Goal: Task Accomplishment & Management: Manage account settings

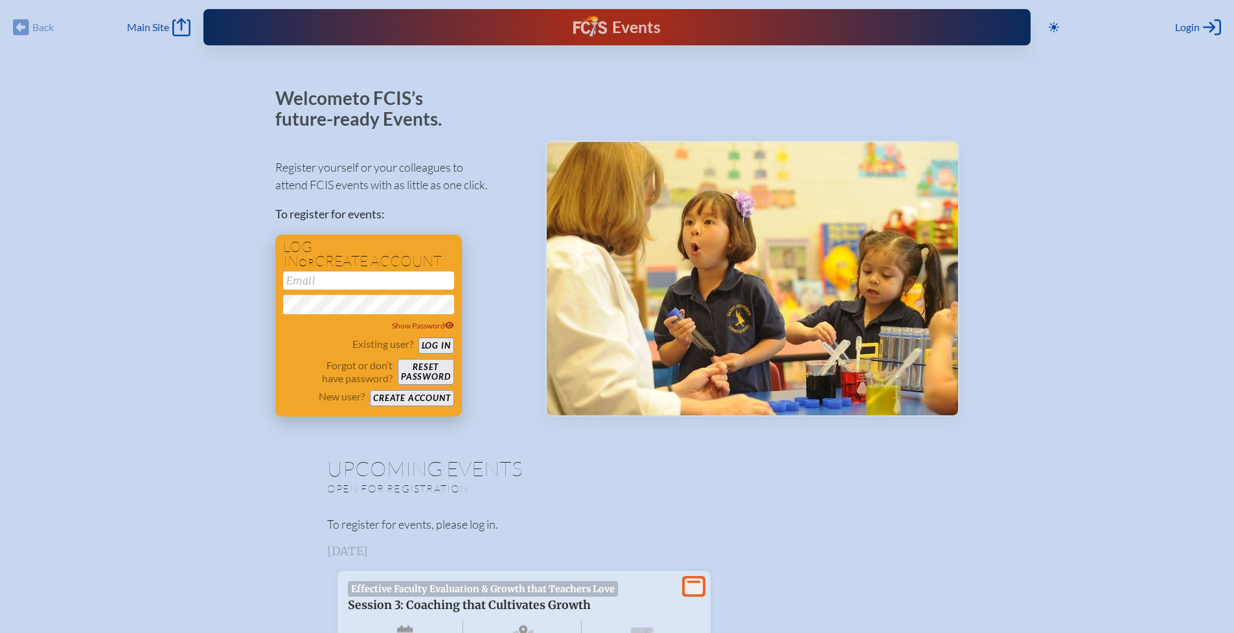
type input "[EMAIL_ADDRESS][DOMAIN_NAME]"
click at [442, 345] on button "Log in" at bounding box center [437, 346] width 36 height 16
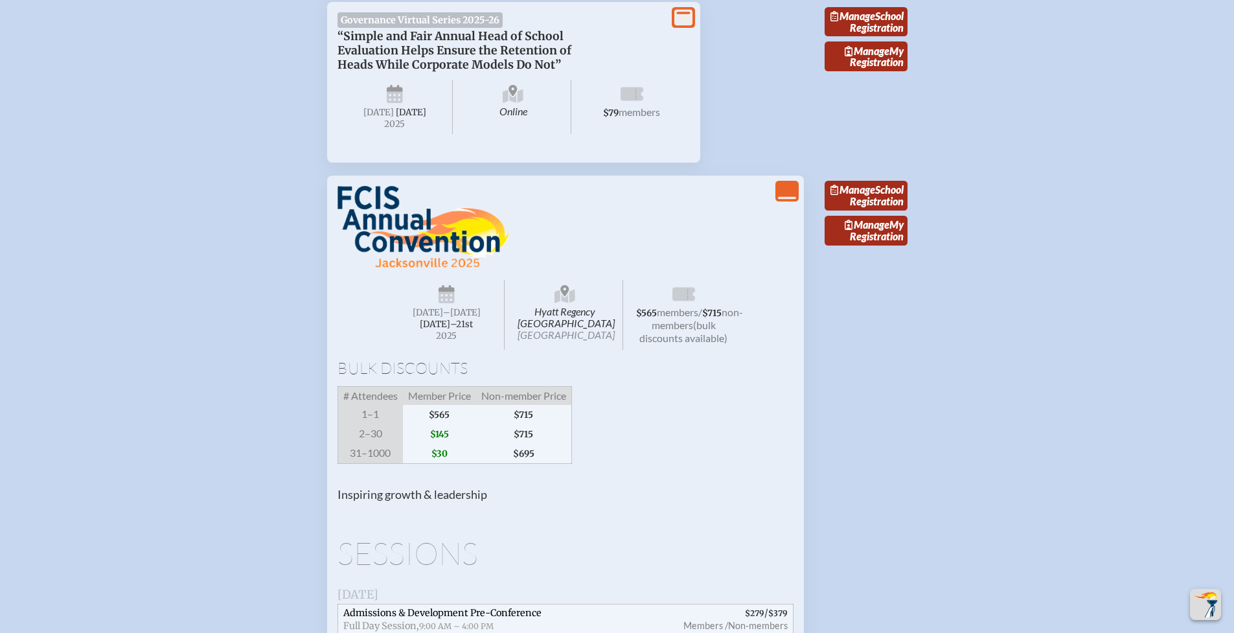
scroll to position [1016, 0]
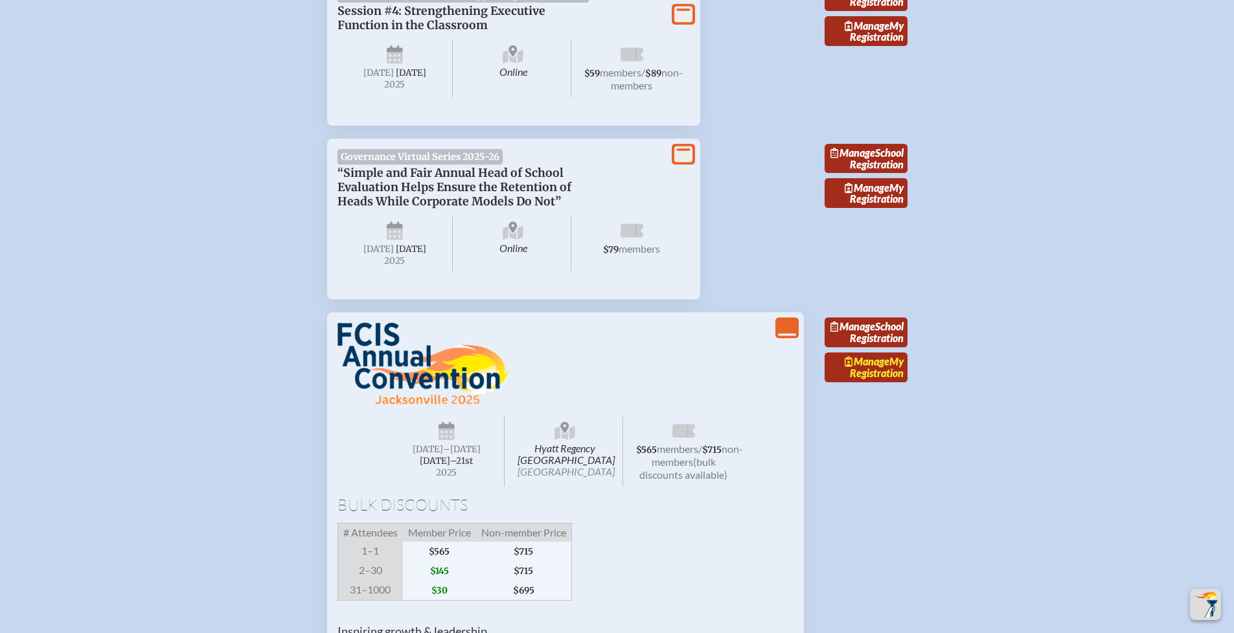
click at [885, 382] on link "Manage My Registration" at bounding box center [866, 368] width 83 height 30
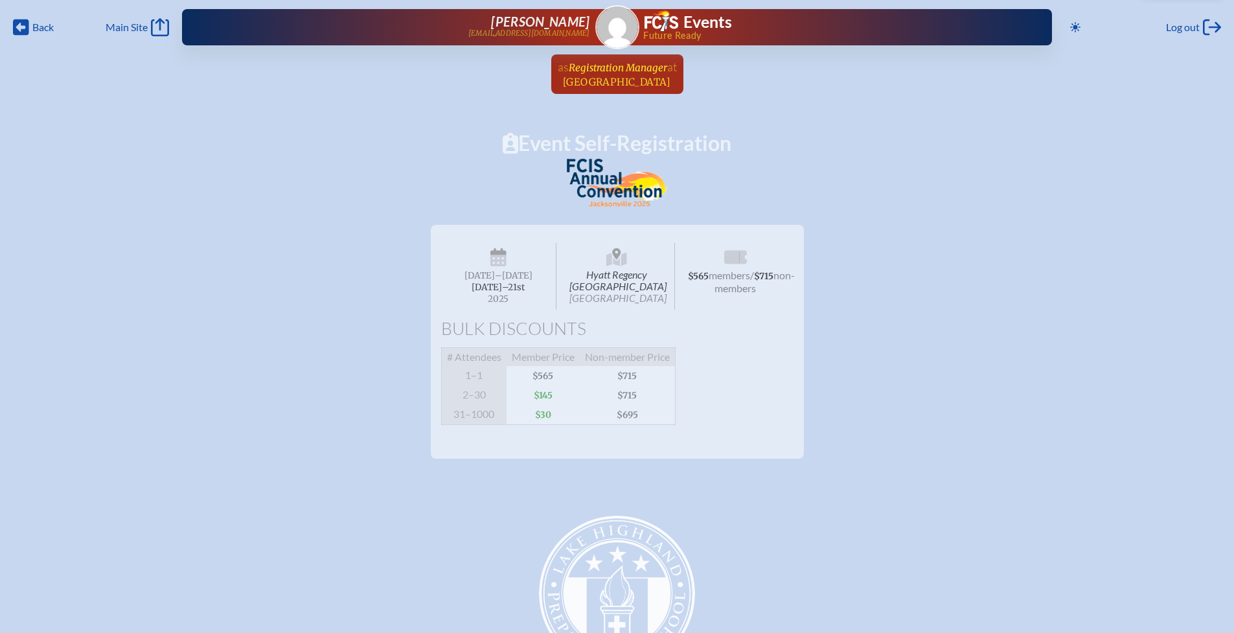
click at [568, 75] on span "at [GEOGRAPHIC_DATA]" at bounding box center [619, 74] width 113 height 29
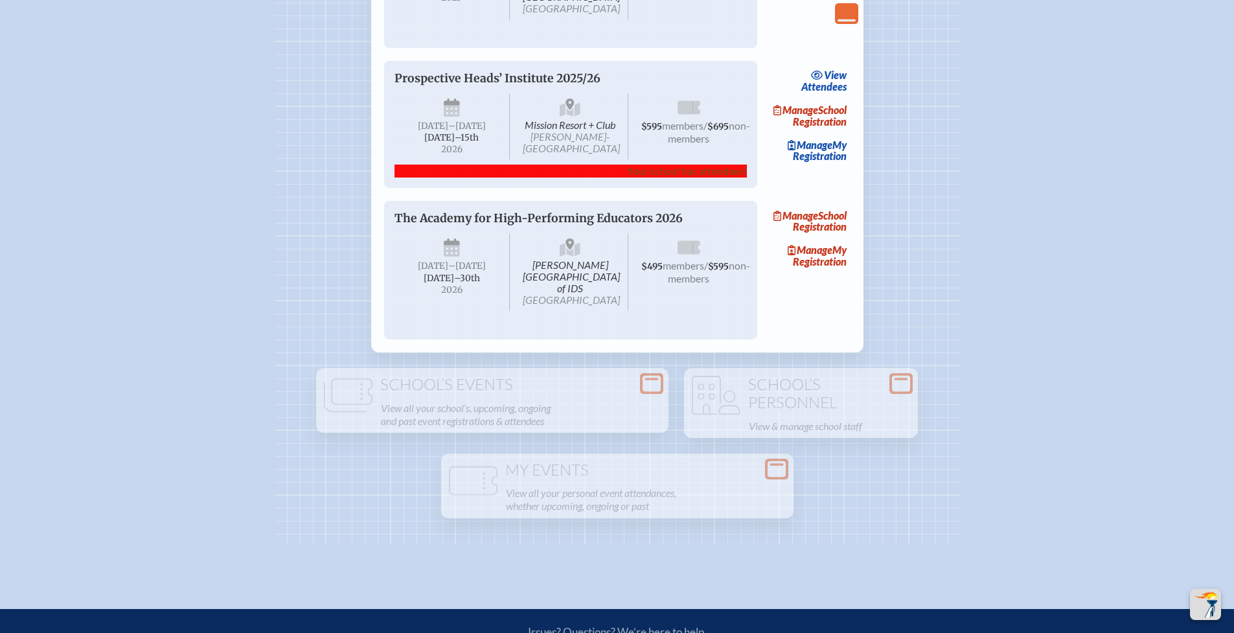
scroll to position [1024, 0]
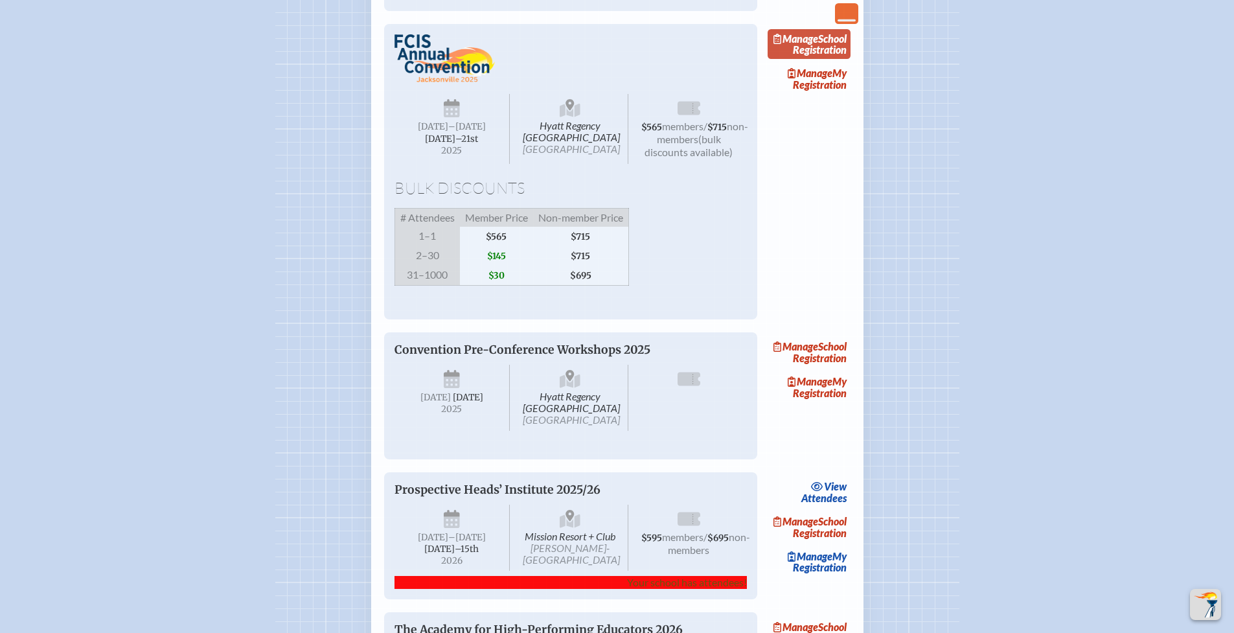
click at [818, 45] on span "Manage" at bounding box center [796, 38] width 45 height 12
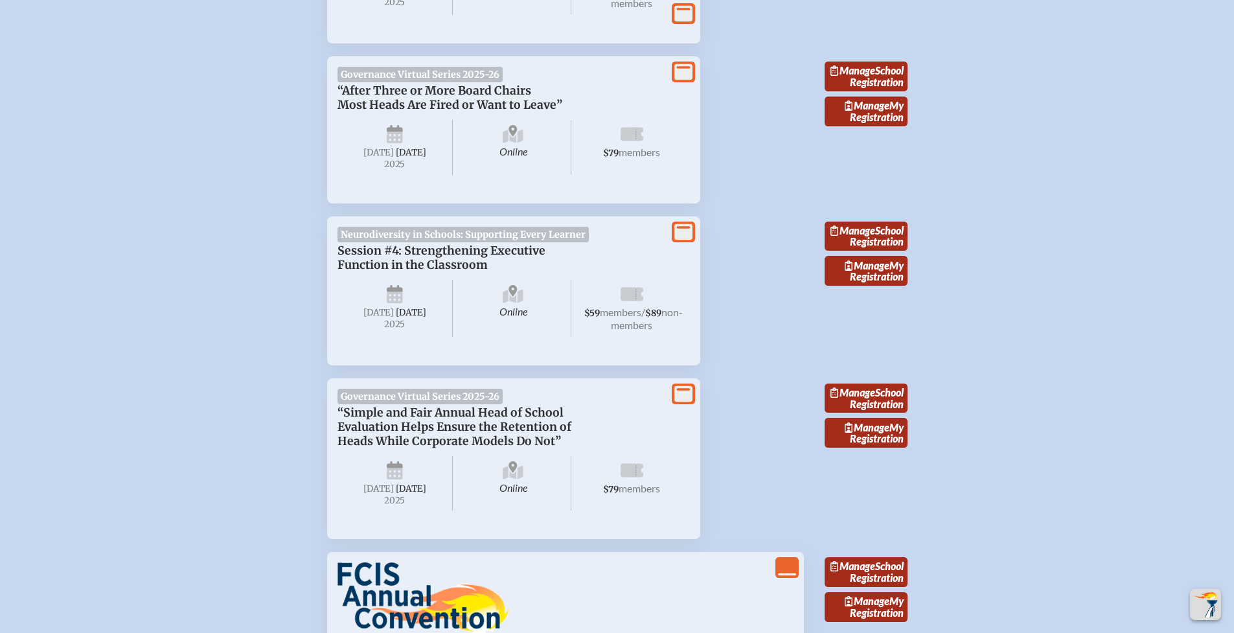
scroll to position [892, 0]
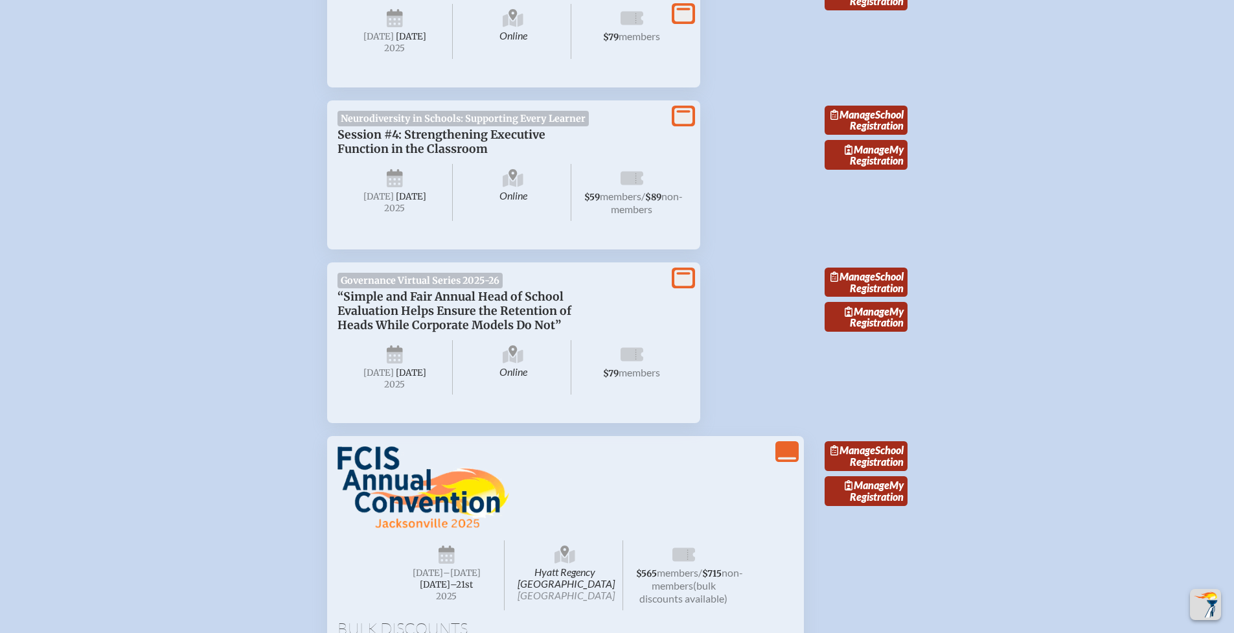
click at [779, 461] on icon "View Less" at bounding box center [787, 452] width 18 height 18
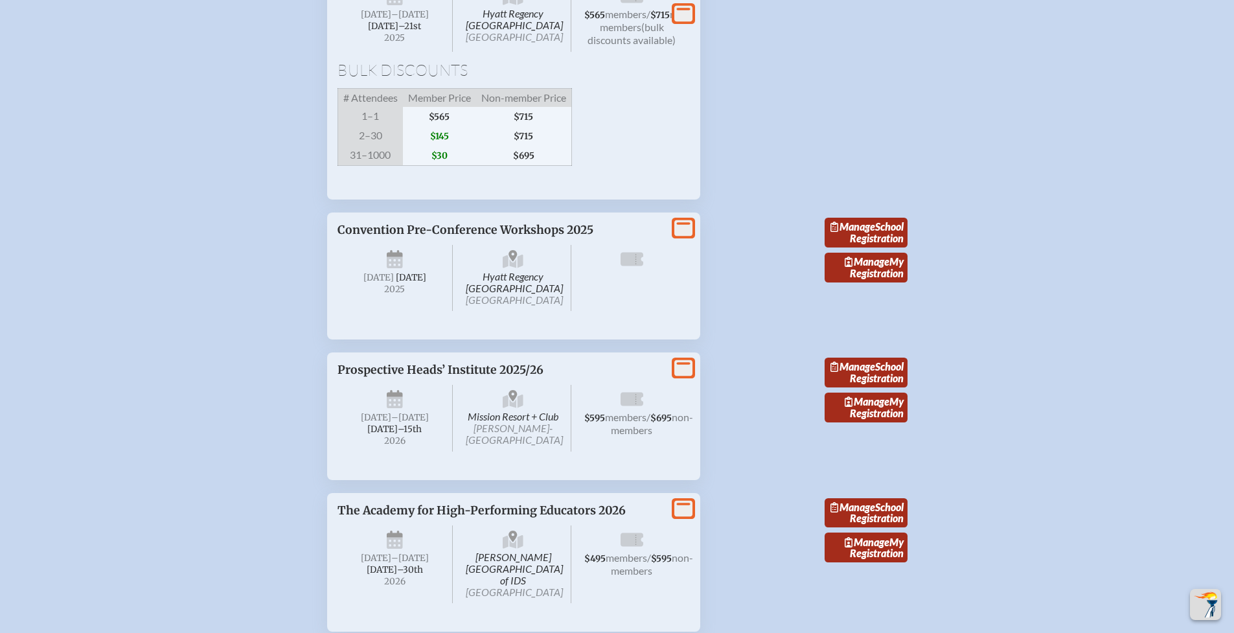
scroll to position [1731, 0]
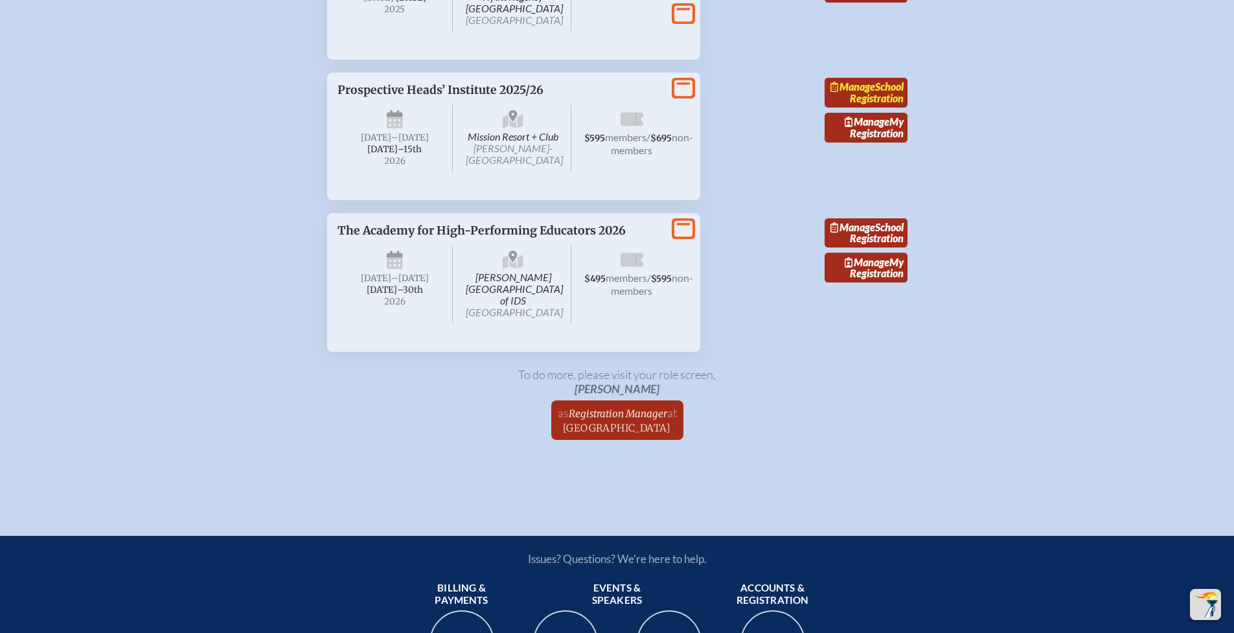
click at [848, 108] on link "Manage School Registration" at bounding box center [866, 93] width 83 height 30
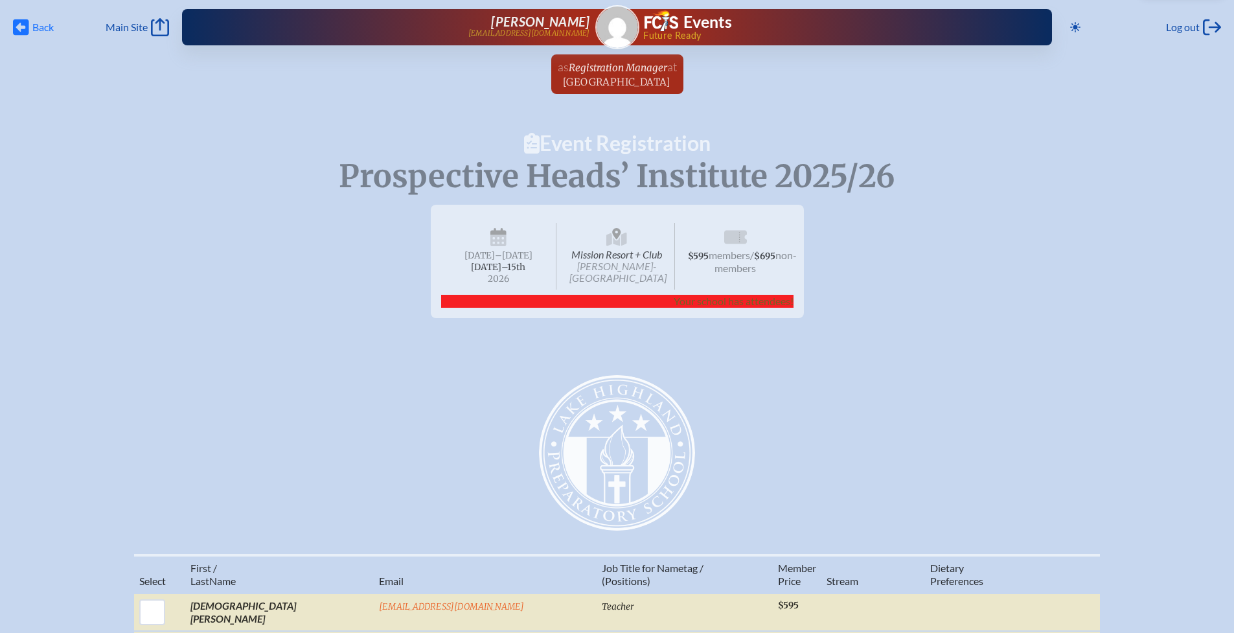
click at [40, 27] on span "Back" at bounding box center [42, 27] width 21 height 13
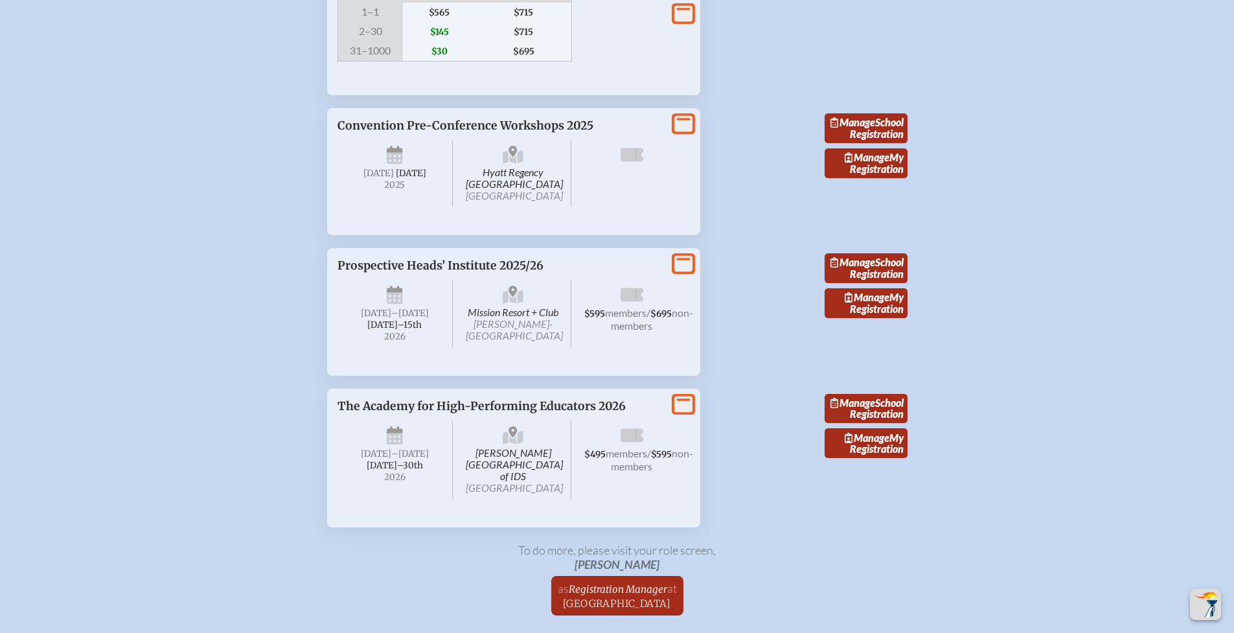
scroll to position [1120, 0]
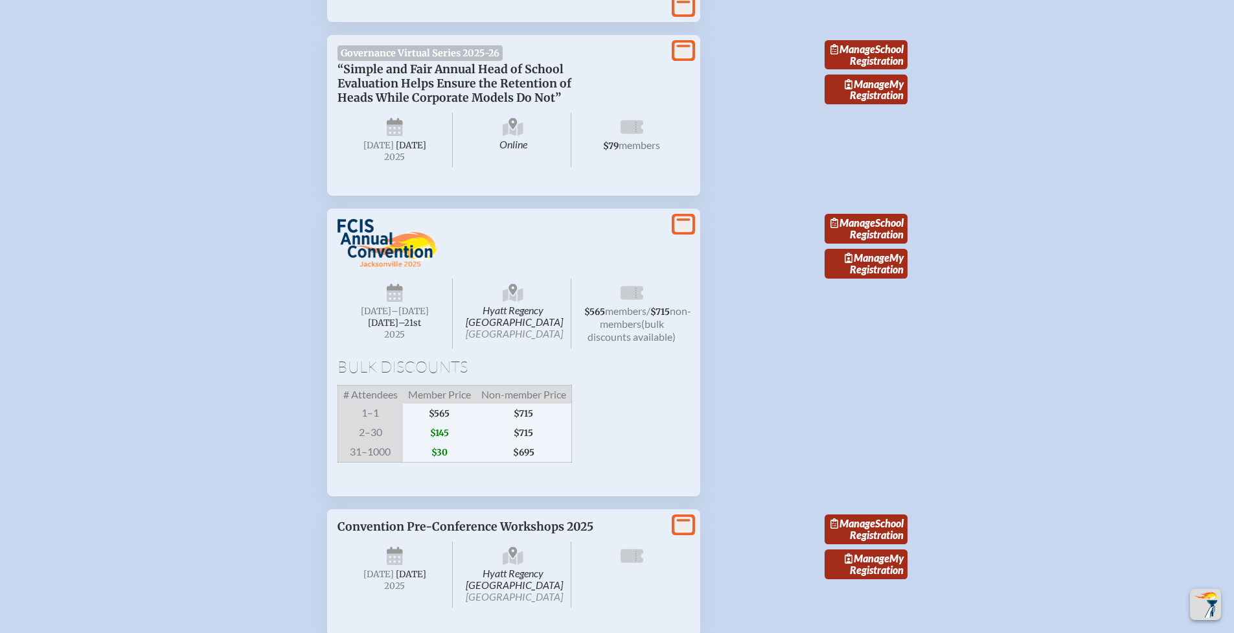
click at [685, 233] on icon "View More" at bounding box center [684, 224] width 18 height 18
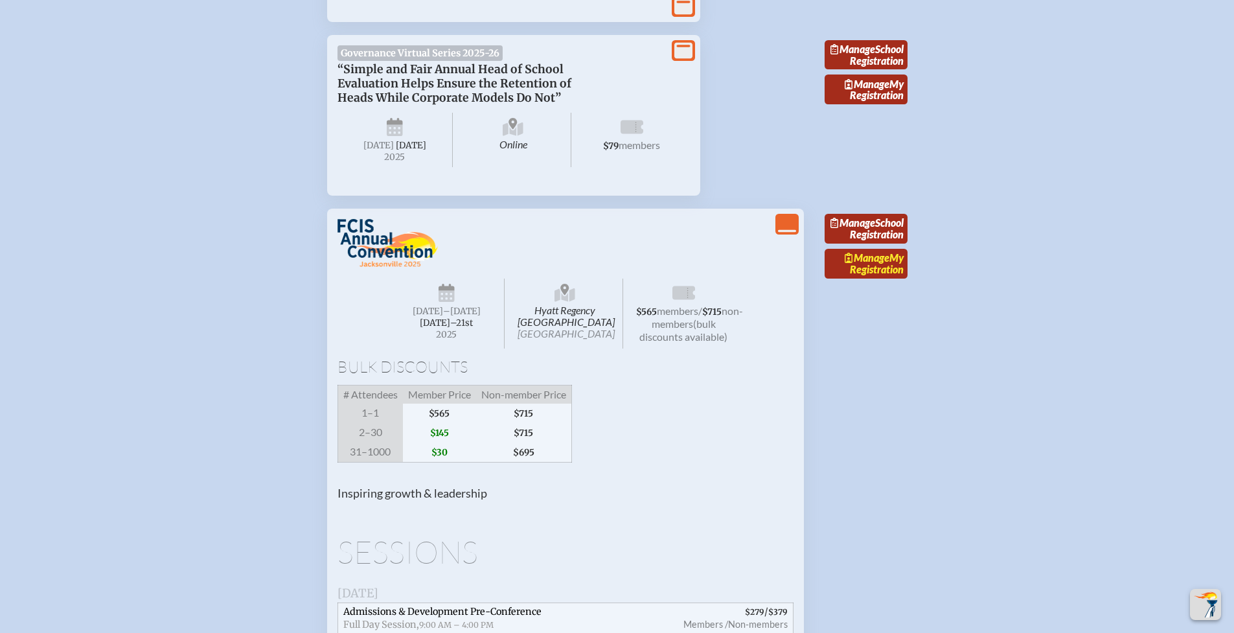
click at [877, 279] on link "Manage My Registration" at bounding box center [866, 264] width 83 height 30
